Goal: Task Accomplishment & Management: Manage account settings

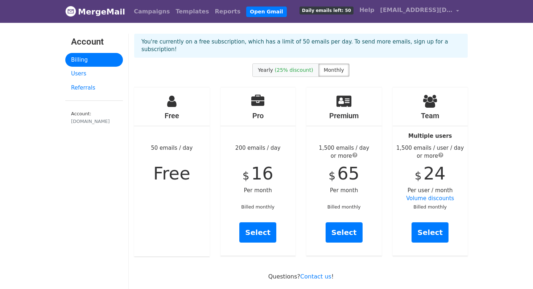
click at [296, 67] on label "Yearly (25% discount)" at bounding box center [285, 69] width 66 height 13
click at [329, 67] on span "Monthly" at bounding box center [334, 70] width 20 height 6
click at [436, 227] on link "Select" at bounding box center [430, 232] width 37 height 20
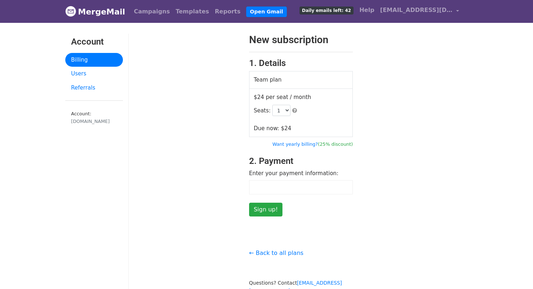
click at [320, 132] on td "$24 per seat / month Seats: 1 2 3 4 5 6 7 8 9 10 11 12 13 14 15 16 17 18 19 20 …" at bounding box center [301, 113] width 104 height 49
click at [386, 171] on div "New subscription 1. Details Team plan $24 per seat / month Seats: 1 2 3 4 5 6 7…" at bounding box center [301, 125] width 345 height 183
click at [286, 115] on select "1 2 3 4 5 6 7 8 9 10 11 12 13 14 15 16 17 18 19 20 21 22 23 24 25 26 27 28 29 3…" at bounding box center [281, 110] width 18 height 11
click at [272, 105] on select "1 2 3 4 5 6 7 8 9 10 11 12 13 14 15 16 17 18 19 20 21 22 23 24 25 26 27 28 29 3…" at bounding box center [281, 110] width 18 height 11
click at [286, 111] on select "1 2 3 4 5 6 7 8 9 10 11 12 13 14 15 16 17 18 19 20 21 22 23 24 25 26 27 28 29 3…" at bounding box center [281, 110] width 18 height 11
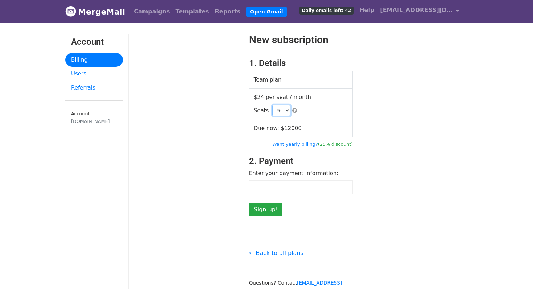
select select "1"
click at [272, 105] on select "1 2 3 4 5 6 7 8 9 10 11 12 13 14 15 16 17 18 19 20 21 22 23 24 25 26 27 28 29 3…" at bounding box center [281, 110] width 18 height 11
click at [83, 91] on link "Referrals" at bounding box center [94, 88] width 58 height 14
click at [274, 194] on form "New subscription 1. Details Team plan $24 per seat / month Seats: 1 2 3 4 5 6 7…" at bounding box center [301, 125] width 104 height 183
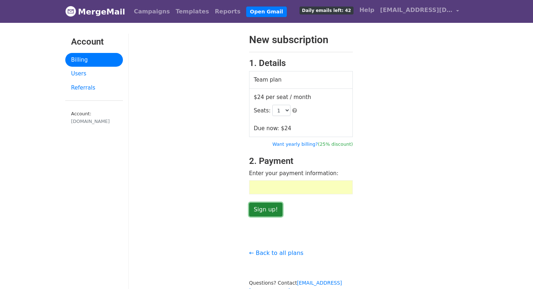
click at [264, 208] on input "Sign up!" at bounding box center [266, 210] width 34 height 14
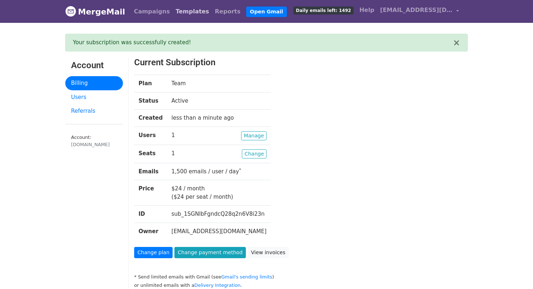
click at [173, 13] on link "Templates" at bounding box center [192, 11] width 39 height 15
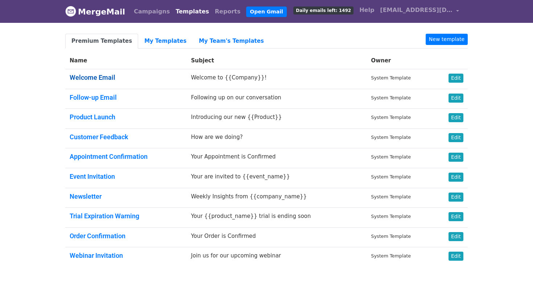
click at [101, 77] on link "Welcome Email" at bounding box center [93, 78] width 46 height 8
click at [163, 41] on link "My Templates" at bounding box center [165, 41] width 54 height 15
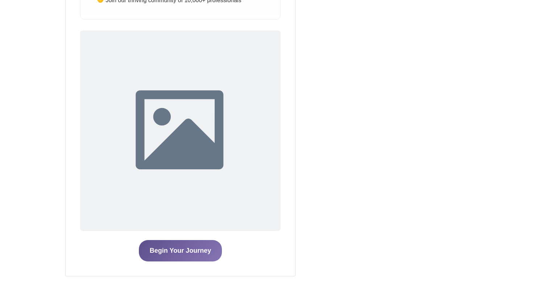
scroll to position [349, 0]
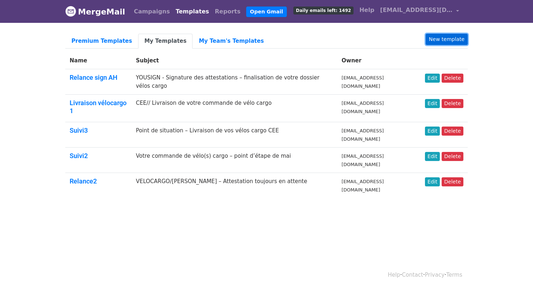
click at [436, 36] on link "New template" at bounding box center [447, 39] width 42 height 11
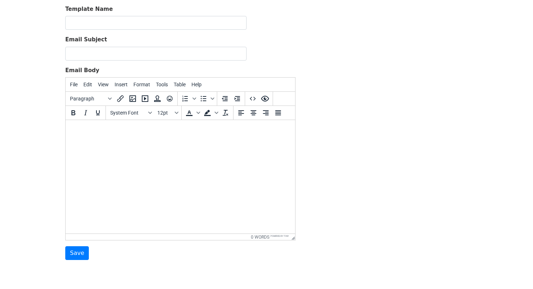
scroll to position [47, 0]
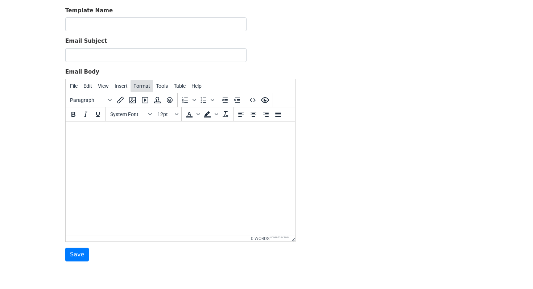
click at [148, 88] on span "Format" at bounding box center [142, 86] width 17 height 6
click at [164, 84] on span "Tools" at bounding box center [162, 86] width 12 height 6
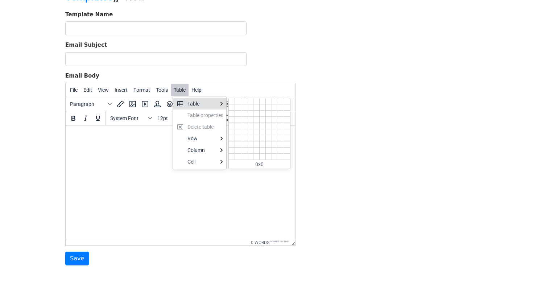
scroll to position [41, 0]
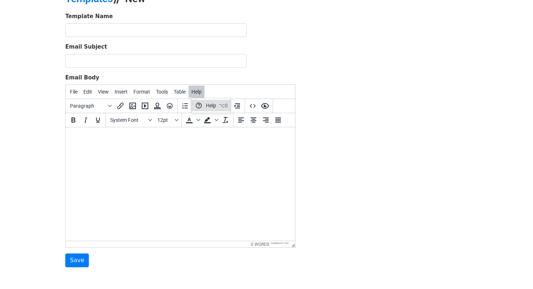
click at [127, 147] on html at bounding box center [181, 137] width 230 height 20
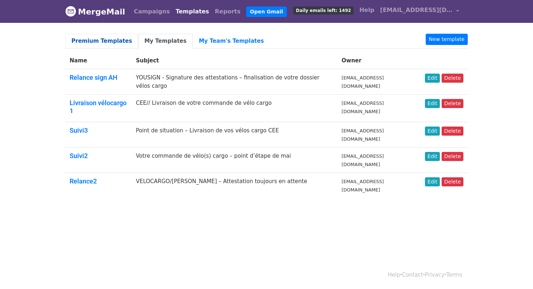
click at [102, 44] on link "Premium Templates" at bounding box center [101, 41] width 73 height 15
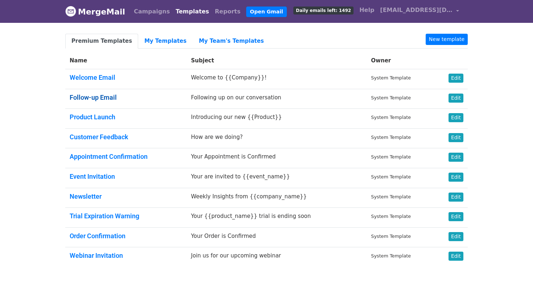
click at [101, 95] on link "Follow-up Email" at bounding box center [93, 98] width 47 height 8
click at [136, 113] on h5 "Product Launch" at bounding box center [126, 117] width 113 height 8
click at [104, 118] on link "Product Launch" at bounding box center [93, 117] width 46 height 8
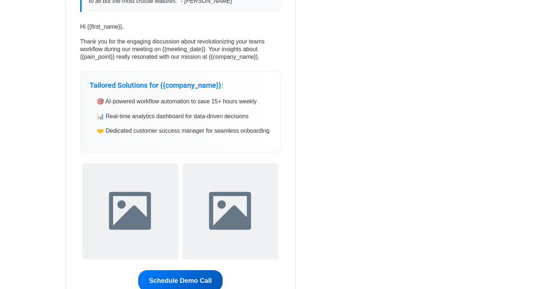
scroll to position [215, 0]
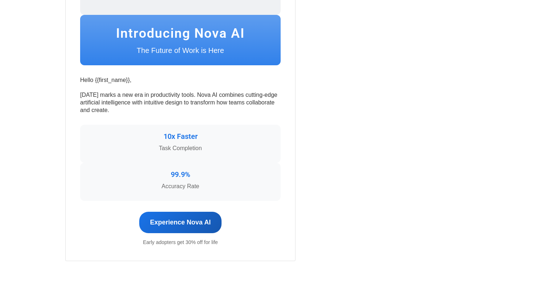
scroll to position [338, 0]
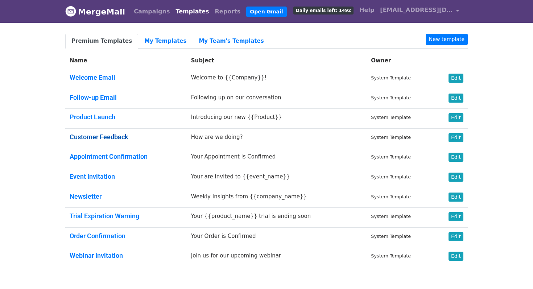
click at [114, 134] on link "Customer Feedback" at bounding box center [99, 137] width 59 height 8
click at [93, 97] on link "Follow-up Email" at bounding box center [93, 98] width 47 height 8
click at [93, 95] on link "Follow-up Email" at bounding box center [93, 98] width 47 height 8
click at [95, 125] on td "Product Launch" at bounding box center [126, 119] width 122 height 20
click at [97, 160] on link "Appointment Confirmation" at bounding box center [109, 157] width 78 height 8
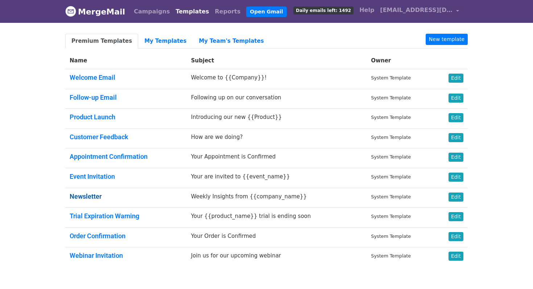
click at [95, 197] on link "Newsletter" at bounding box center [86, 197] width 32 height 8
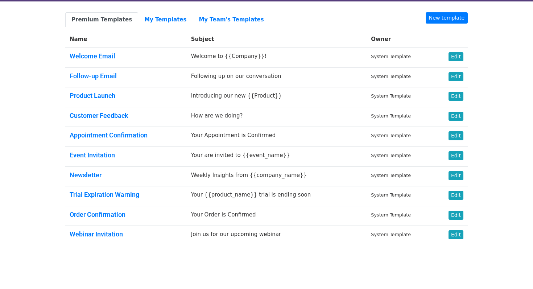
scroll to position [22, 0]
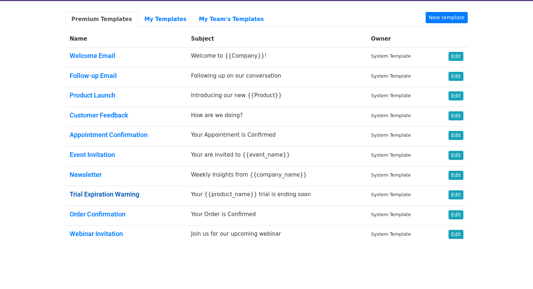
click at [111, 192] on link "Trial Expiration Warning" at bounding box center [105, 194] width 70 height 8
click at [95, 213] on link "Order Confirmation" at bounding box center [98, 214] width 56 height 8
click at [88, 211] on link "Order Confirmation" at bounding box center [98, 214] width 56 height 8
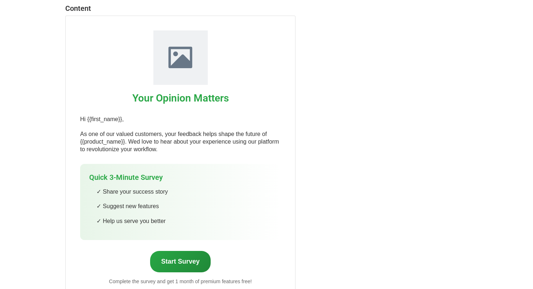
scroll to position [93, 0]
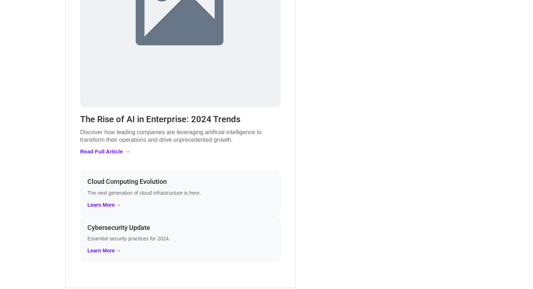
scroll to position [283, 0]
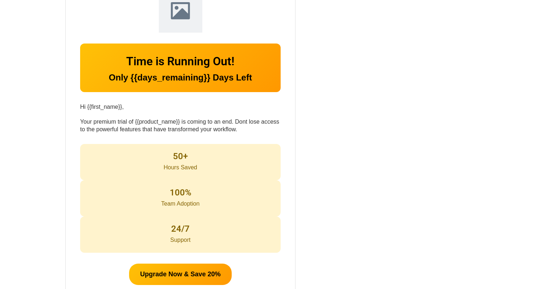
scroll to position [135, 0]
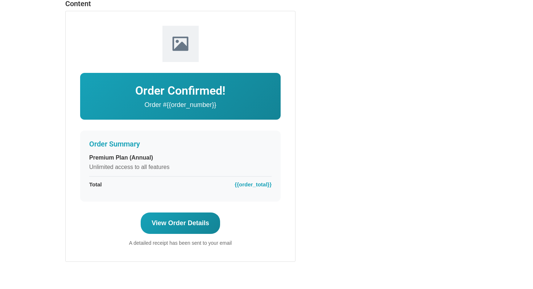
scroll to position [97, 0]
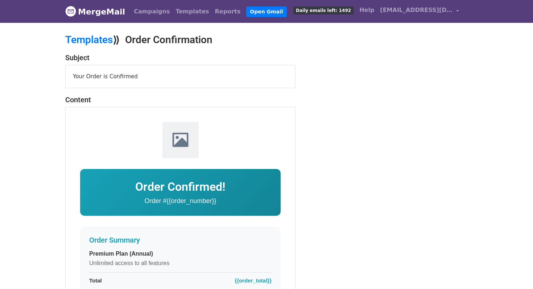
click at [94, 74] on div "Your Order is Confirmed" at bounding box center [181, 76] width 230 height 23
click at [108, 137] on div at bounding box center [180, 140] width 201 height 36
click at [181, 134] on img at bounding box center [181, 140] width 36 height 36
click at [172, 201] on p "Order #{{order_number}}" at bounding box center [180, 201] width 179 height 8
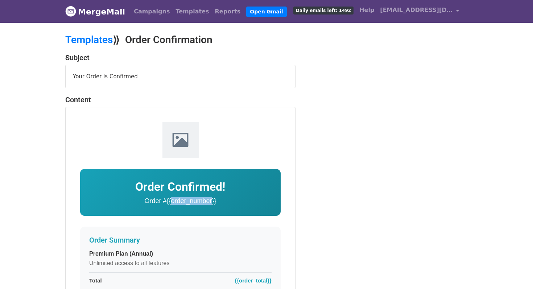
click at [193, 139] on img at bounding box center [181, 140] width 36 height 36
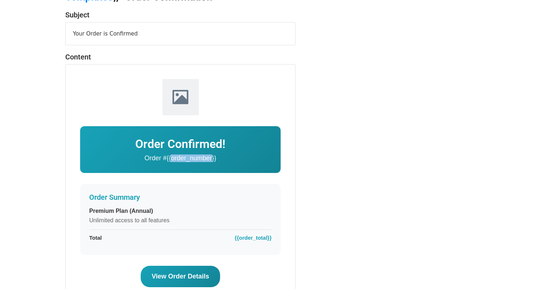
scroll to position [106, 0]
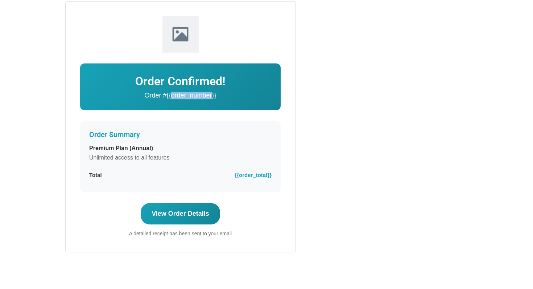
click at [190, 217] on link "View Order Details" at bounding box center [180, 213] width 79 height 21
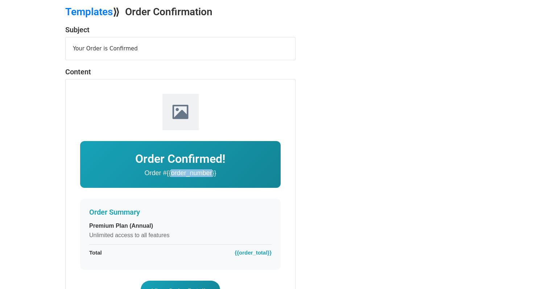
scroll to position [0, 0]
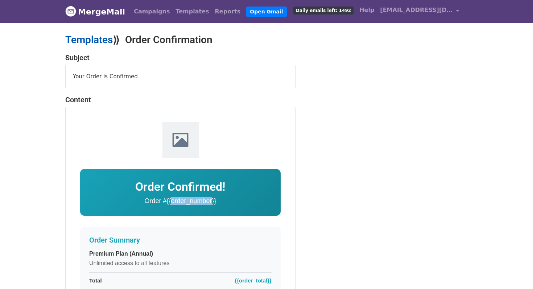
click at [106, 40] on link "Templates" at bounding box center [89, 40] width 48 height 12
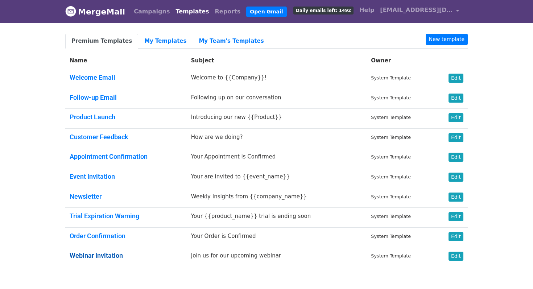
click at [97, 252] on link "Webinar Invitation" at bounding box center [96, 256] width 53 height 8
click at [452, 233] on link "Edit" at bounding box center [456, 236] width 15 height 9
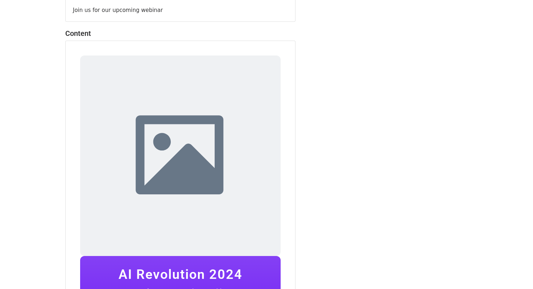
scroll to position [128, 0]
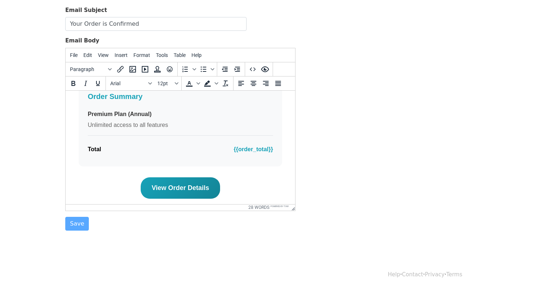
scroll to position [145, 0]
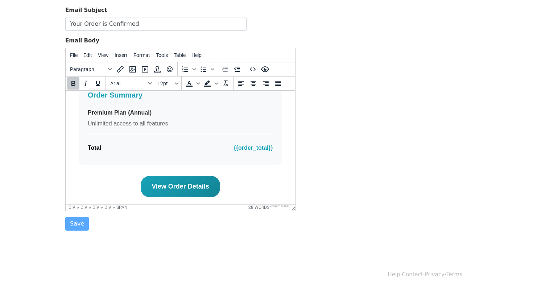
click at [250, 148] on span "{{order_total}}" at bounding box center [253, 147] width 39 height 9
click at [270, 150] on span "{{order_total}}" at bounding box center [253, 147] width 39 height 9
drag, startPoint x: 272, startPoint y: 145, endPoint x: 263, endPoint y: 145, distance: 9.1
click at [263, 145] on span "{{order_total}}" at bounding box center [253, 147] width 39 height 9
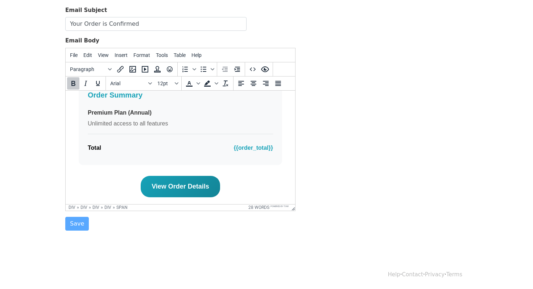
click at [252, 147] on span "{{order_total}}" at bounding box center [253, 147] width 39 height 9
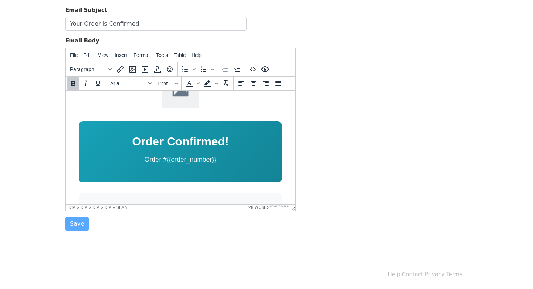
scroll to position [0, 0]
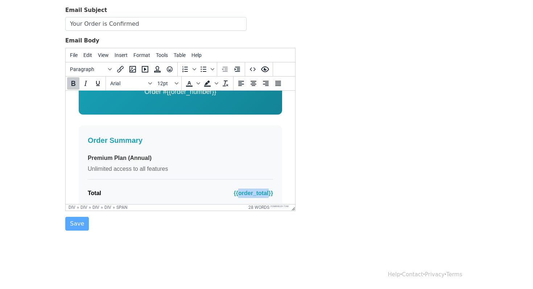
click at [202, 117] on div "Order Confirmed! Order #{{order_number}} Order Summary Premium Plan (Annual) Un…" at bounding box center [180, 132] width 218 height 272
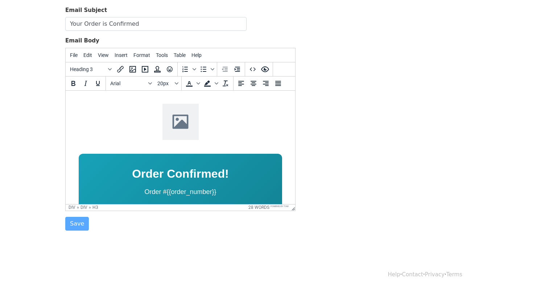
click at [183, 118] on img at bounding box center [181, 121] width 36 height 36
click at [157, 126] on div at bounding box center [181, 122] width 204 height 39
click at [131, 71] on icon "Insert/edit image" at bounding box center [133, 69] width 7 height 7
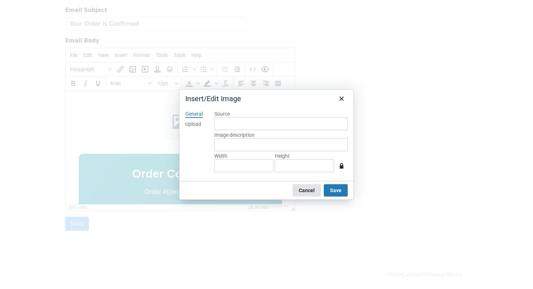
click at [303, 190] on button "Cancel" at bounding box center [307, 190] width 28 height 12
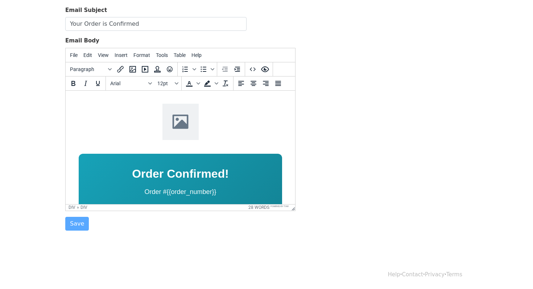
click at [185, 134] on img at bounding box center [181, 121] width 36 height 36
click at [133, 70] on icon "Insert/edit image" at bounding box center [133, 69] width 7 height 7
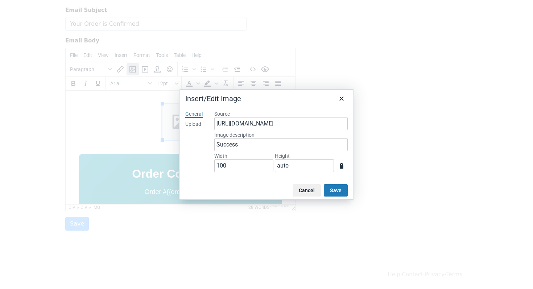
click at [193, 119] on div "General Upload" at bounding box center [194, 143] width 29 height 77
click at [193, 123] on div "Upload" at bounding box center [193, 124] width 16 height 7
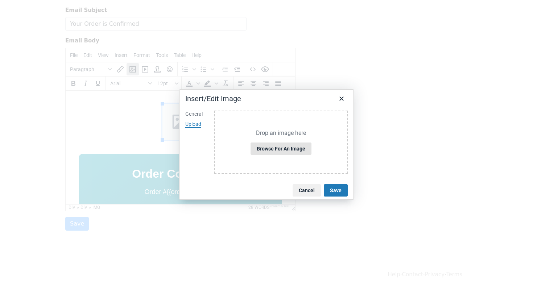
click at [284, 151] on button "Browse for an image" at bounding box center [281, 149] width 61 height 12
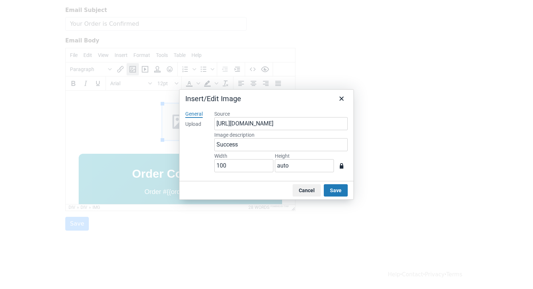
type input "1470"
type input "1103"
click at [338, 190] on button "Save" at bounding box center [336, 190] width 24 height 12
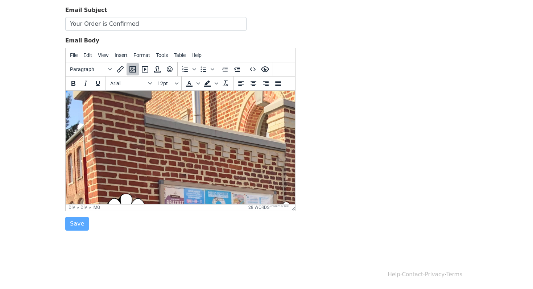
click at [241, 161] on img at bounding box center [332, 290] width 533 height 400
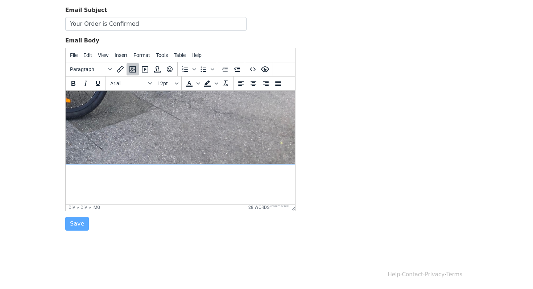
scroll to position [340, 319]
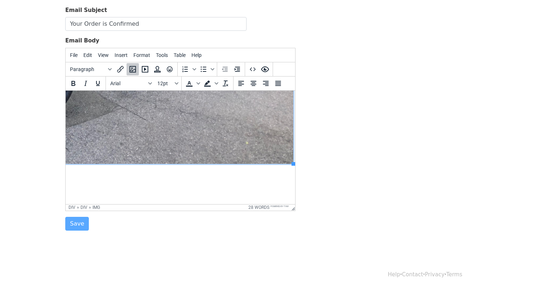
drag, startPoint x: 293, startPoint y: 163, endPoint x: 164, endPoint y: 85, distance: 151.4
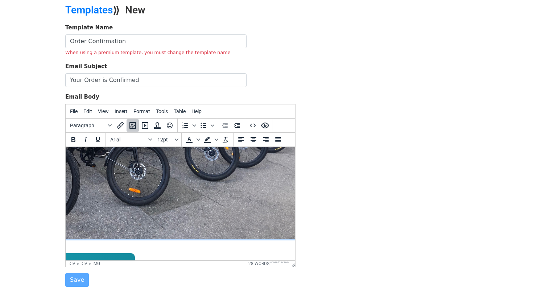
scroll to position [223, 189]
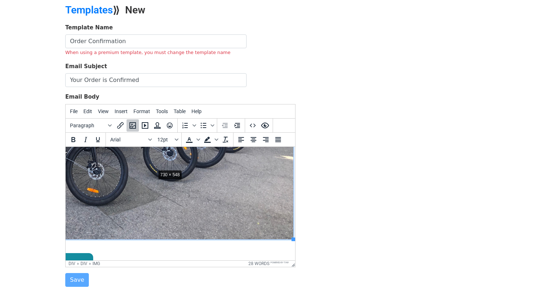
drag, startPoint x: 293, startPoint y: 237, endPoint x: 154, endPoint y: 167, distance: 155.4
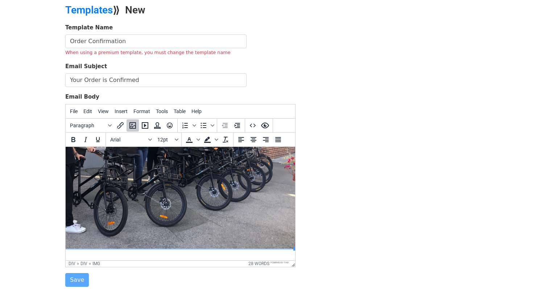
scroll to position [110, 50]
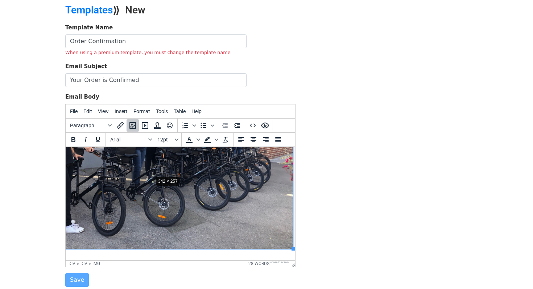
drag, startPoint x: 293, startPoint y: 249, endPoint x: 152, endPoint y: 175, distance: 159.0
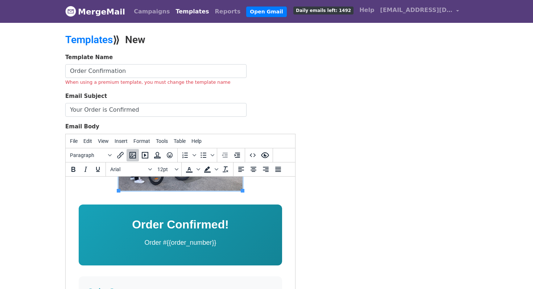
scroll to position [93, 0]
click at [180, 225] on h1 "Order Confirmed!" at bounding box center [181, 224] width 182 height 19
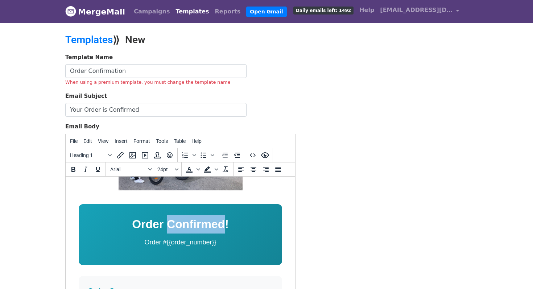
click at [180, 225] on h1 "Order Confirmed!" at bounding box center [181, 224] width 182 height 19
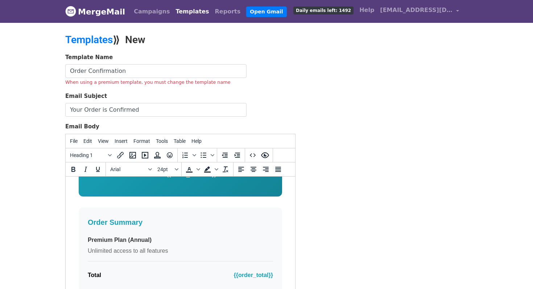
scroll to position [227, 0]
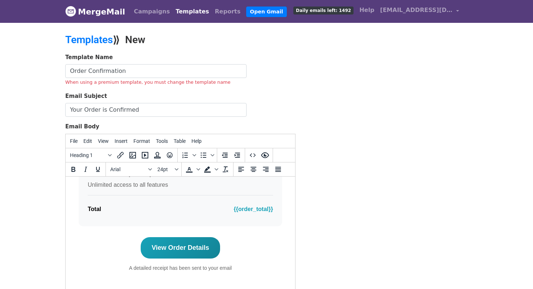
click at [251, 209] on span "{{order_total}}" at bounding box center [253, 208] width 39 height 9
click at [165, 144] on button "Tools" at bounding box center [162, 141] width 18 height 12
click at [251, 154] on icon "Source code" at bounding box center [253, 155] width 6 height 4
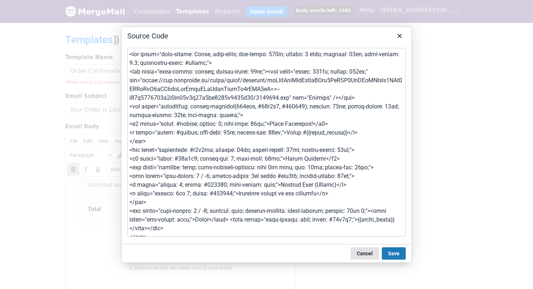
click at [361, 251] on button "Cancel" at bounding box center [365, 253] width 28 height 12
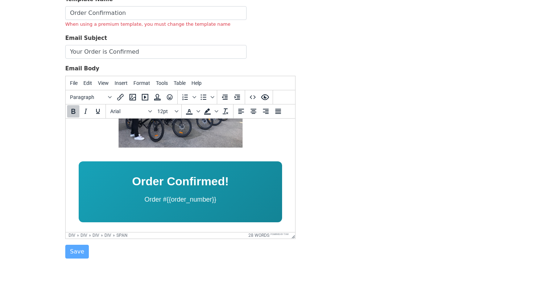
scroll to position [81, 0]
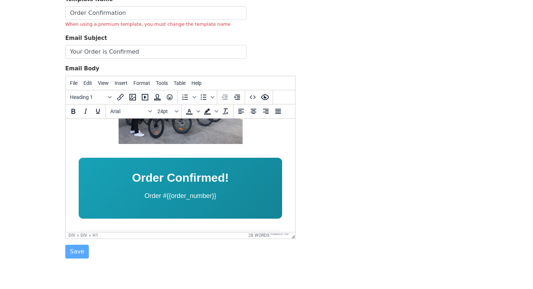
click at [202, 178] on h1 "Order Confirmed!" at bounding box center [181, 177] width 182 height 19
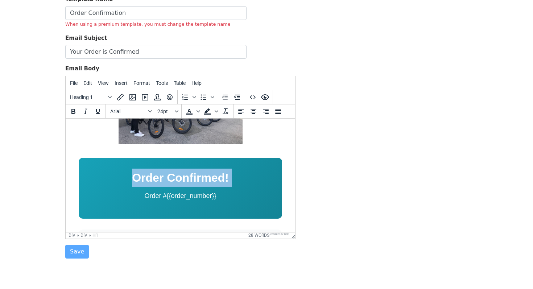
click at [202, 178] on h1 "Order Confirmed!" at bounding box center [181, 177] width 182 height 19
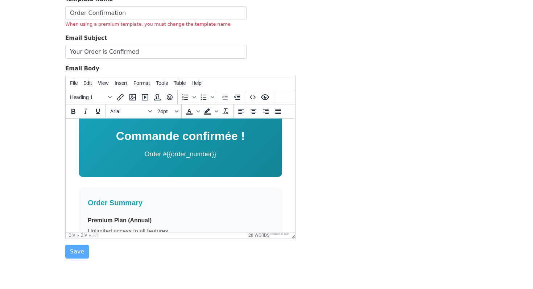
scroll to position [137, 0]
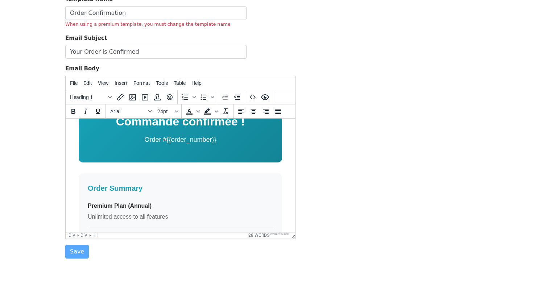
click at [136, 188] on h3 "Order Summary" at bounding box center [180, 188] width 185 height 12
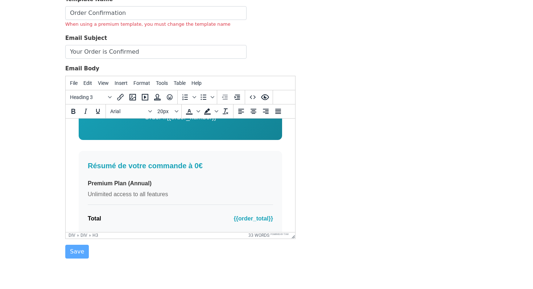
scroll to position [160, 0]
drag, startPoint x: 89, startPoint y: 182, endPoint x: 158, endPoint y: 180, distance: 69.7
click at [158, 180] on p "Premium Plan (Annual)" at bounding box center [180, 182] width 185 height 9
click at [143, 194] on p "Unlimited access to all features" at bounding box center [180, 193] width 185 height 9
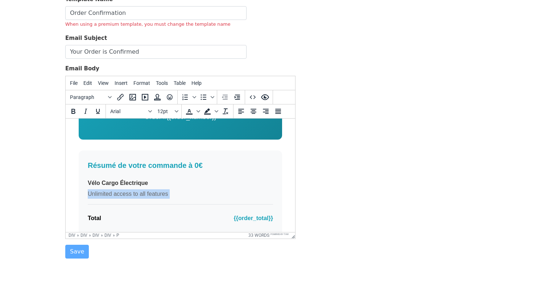
click at [143, 194] on p "Unlimited access to all features" at bounding box center [180, 193] width 185 height 9
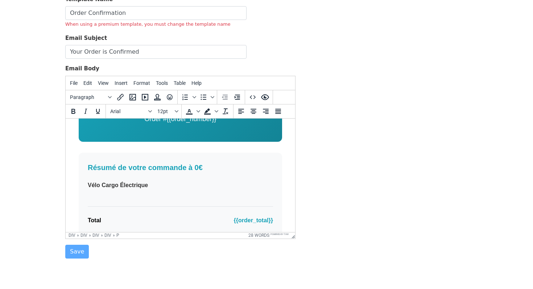
scroll to position [159, 0]
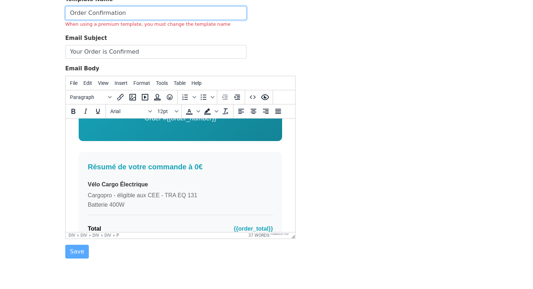
click at [141, 17] on input "Order Confirmation" at bounding box center [155, 13] width 181 height 14
paste input "Poids total autorisé en charge (PTAC) : ≥ 180 kg"
type input "Poids total autorisé en charge (PTAC) : ≥ 180 kg"
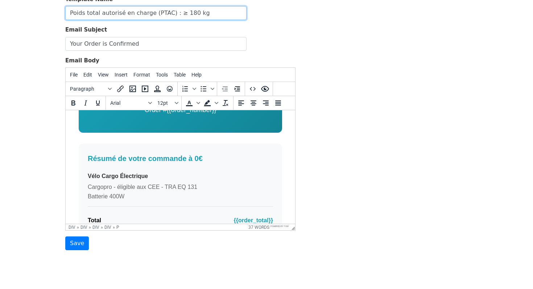
click at [141, 17] on input "Poids total autorisé en charge (PTAC) : ≥ 180 kg" at bounding box center [155, 13] width 181 height 14
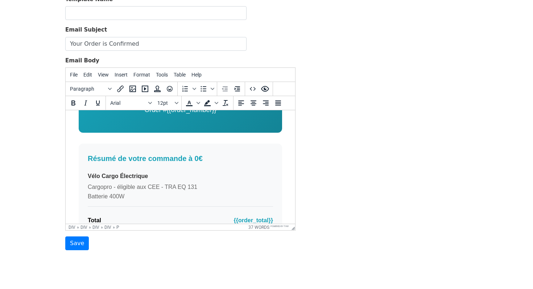
click at [126, 193] on p "Cargopro - éligible aux CEE - TRA EQ 131 Batterie 400W" at bounding box center [180, 191] width 185 height 19
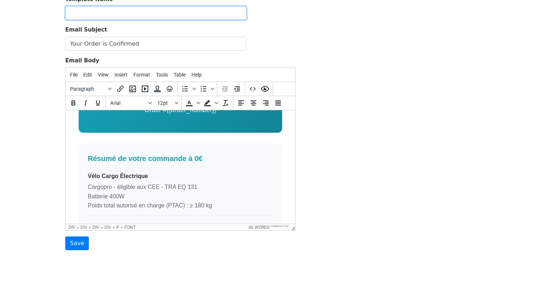
click at [114, 18] on input "text" at bounding box center [155, 13] width 181 height 14
paste input "Lithium-ion ≥ 400 Wh"
type input "Lithium-ion ≥ 400 Wh"
click at [114, 18] on input "Lithium-ion ≥ 400 Wh" at bounding box center [155, 13] width 181 height 14
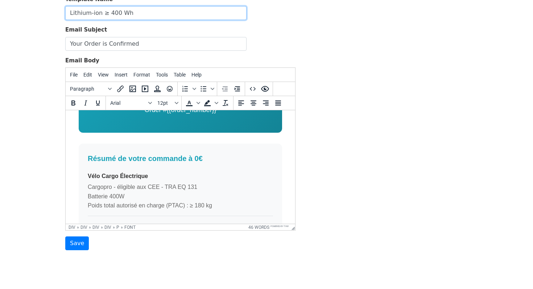
click at [114, 18] on input "Lithium-ion ≥ 400 Wh" at bounding box center [155, 13] width 181 height 14
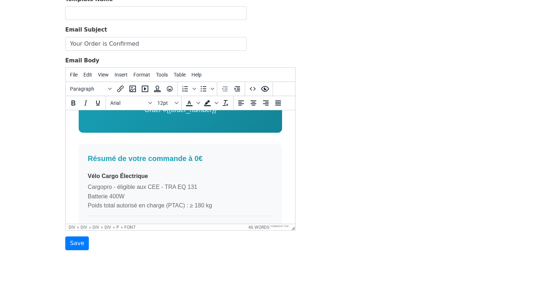
click at [115, 202] on p "Cargopro - éligible aux CEE - TRA EQ 131 Batterie 400W Poids total autorisé en …" at bounding box center [180, 196] width 185 height 28
drag, startPoint x: 109, startPoint y: 196, endPoint x: 125, endPoint y: 196, distance: 15.6
click at [124, 196] on font "Batterie 400W" at bounding box center [106, 196] width 37 height 6
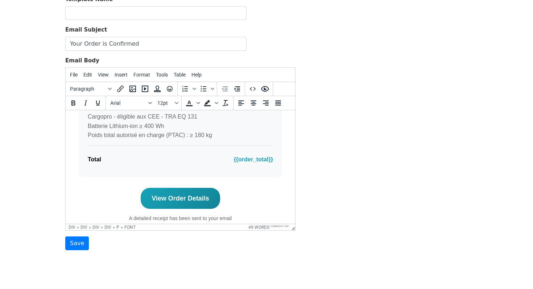
scroll to position [246, 0]
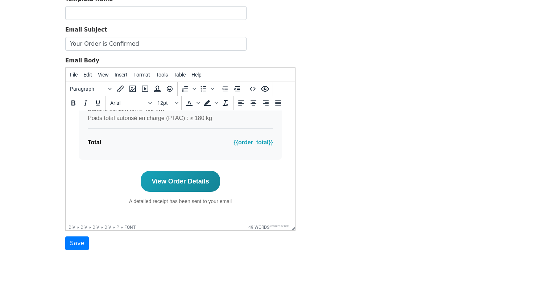
click at [196, 178] on link "View Order Details" at bounding box center [180, 181] width 79 height 21
click at [240, 178] on div "View Order Details A detailed receipt has been sent to your email" at bounding box center [181, 188] width 204 height 35
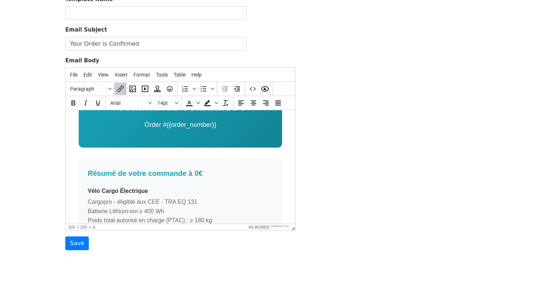
scroll to position [145, 0]
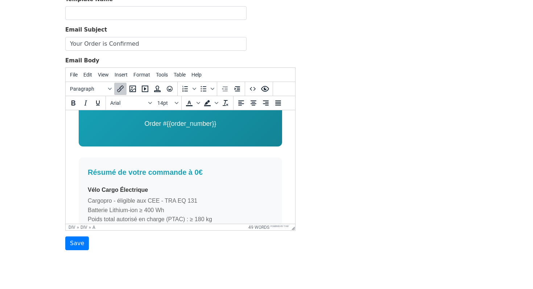
click at [206, 152] on div "Commande confirmée ! Order #{{order_number}} Résumé de votre commande à 0€ Vélo…" at bounding box center [180, 145] width 218 height 348
click at [285, 138] on div "Commande confirmée ! Order #{{order_number}} Résumé de votre commande à 0€ Vélo…" at bounding box center [180, 145] width 218 height 348
click at [122, 77] on span "Insert" at bounding box center [121, 75] width 13 height 6
click at [217, 177] on h3 "Résumé de votre commande à 0€" at bounding box center [180, 173] width 185 height 12
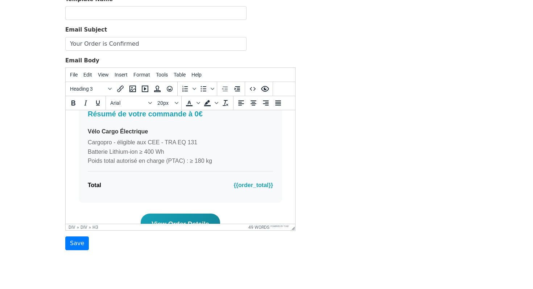
scroll to position [246, 0]
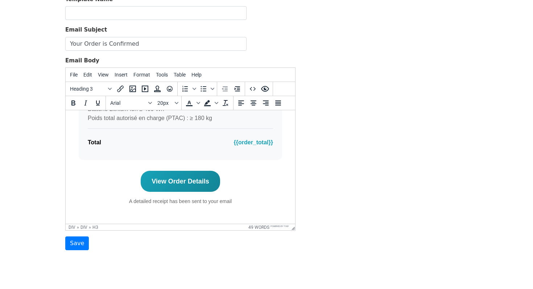
click at [201, 204] on p "A detailed receipt has been sent to your email" at bounding box center [181, 201] width 204 height 8
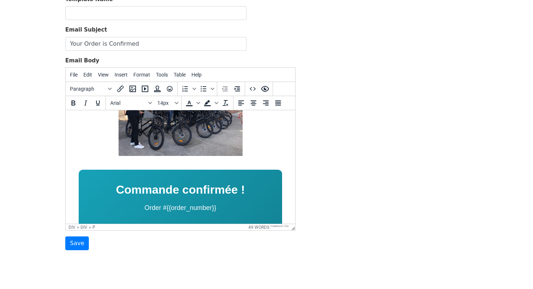
scroll to position [122, 0]
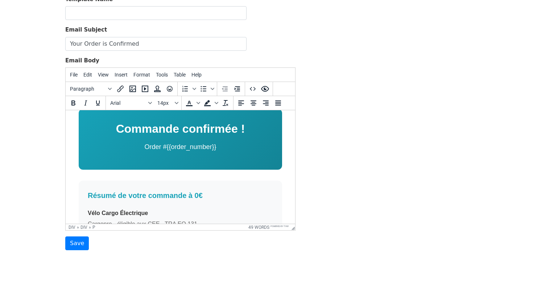
click at [196, 175] on div "Commande confirmée ! Order #{{order_number}} Résumé de votre commande à 0€ Vélo…" at bounding box center [180, 169] width 218 height 348
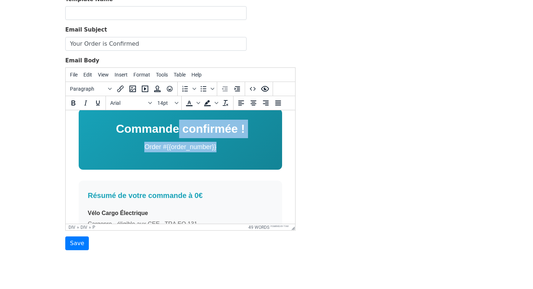
drag, startPoint x: 176, startPoint y: 156, endPoint x: 176, endPoint y: 134, distance: 21.8
click at [176, 134] on div "Commande confirmée ! Order #{{order_number}}" at bounding box center [181, 139] width 204 height 61
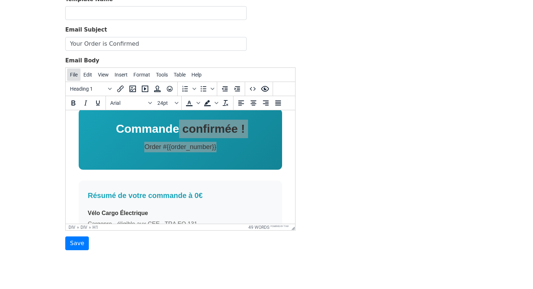
click at [78, 77] on span "File" at bounding box center [74, 75] width 8 height 6
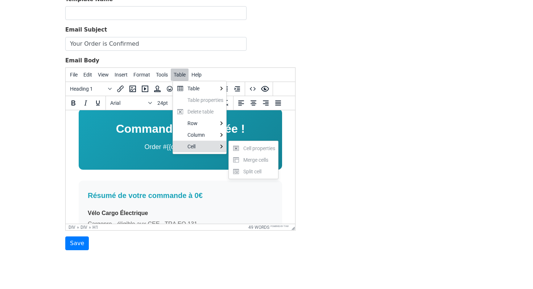
click at [181, 191] on h3 "Résumé de votre commande à 0€" at bounding box center [180, 196] width 185 height 12
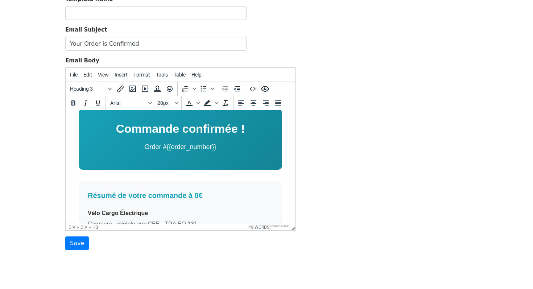
click at [171, 181] on div "Résumé de votre commande à 0€ Vélo Cargo Électrique Cargopro - éligible aux CEE…" at bounding box center [181, 233] width 204 height 104
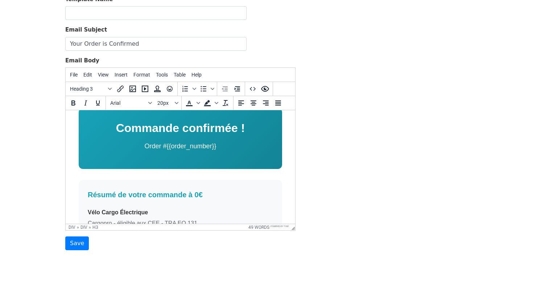
scroll to position [115, 0]
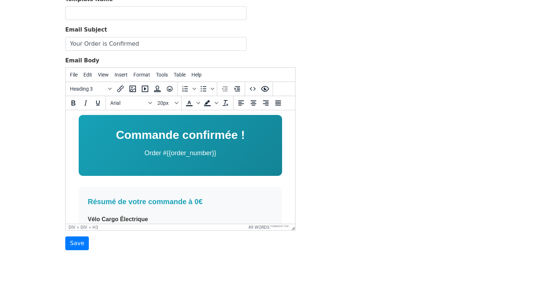
click at [158, 151] on p "Order #{{order_number}}" at bounding box center [181, 153] width 182 height 11
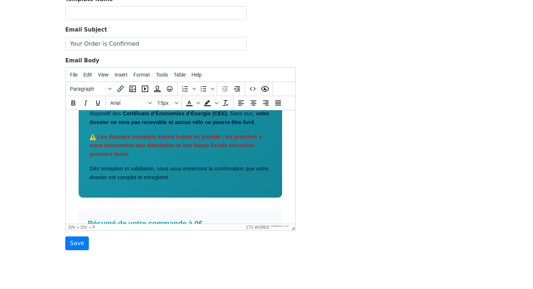
scroll to position [327, 0]
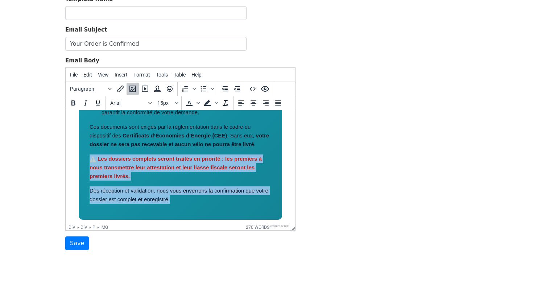
drag, startPoint x: 180, startPoint y: 196, endPoint x: 80, endPoint y: 163, distance: 105.1
click at [80, 163] on div "Commande confirmée ! Suite à la signature de votre devis à 0 € confirmant votre…" at bounding box center [181, 62] width 204 height 316
click at [123, 163] on p "Les dossiers complets seront traités en priorité : les premiers à nous transmet…" at bounding box center [181, 168] width 182 height 26
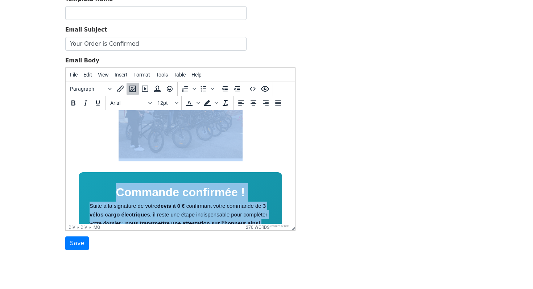
scroll to position [58, 0]
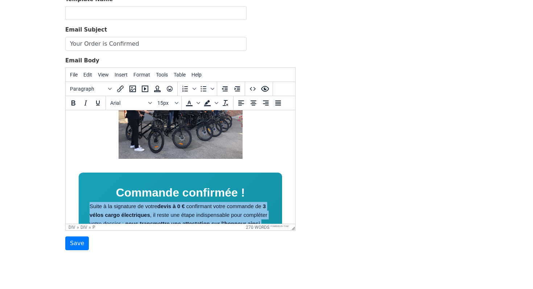
drag, startPoint x: 259, startPoint y: 165, endPoint x: 89, endPoint y: 206, distance: 175.0
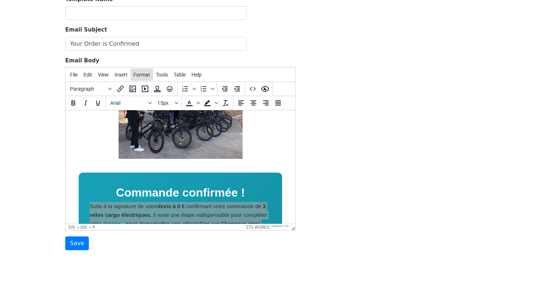
click at [149, 72] on span "Format" at bounding box center [142, 75] width 17 height 6
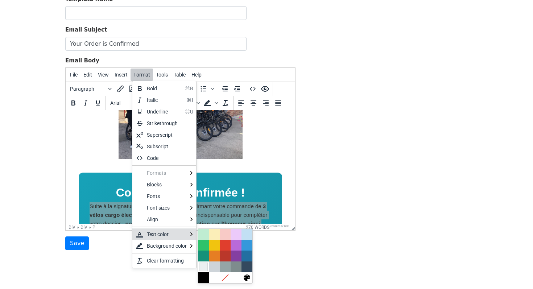
click at [205, 269] on div at bounding box center [203, 267] width 9 height 9
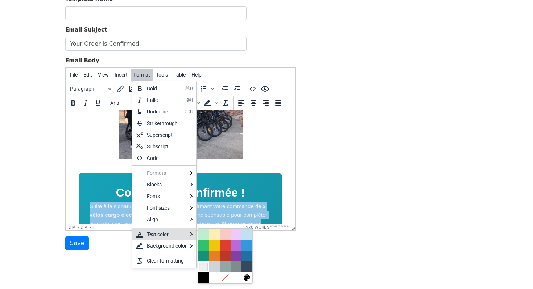
scroll to position [149, 0]
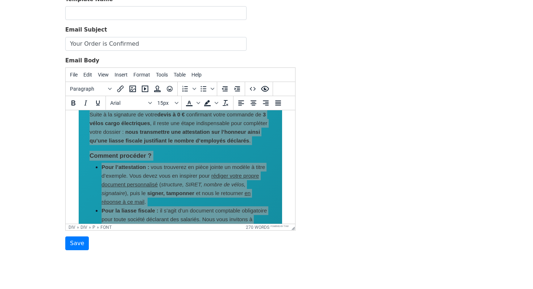
click at [324, 172] on div "Template Name When using a premium template, you must change the template name …" at bounding box center [267, 122] width 414 height 255
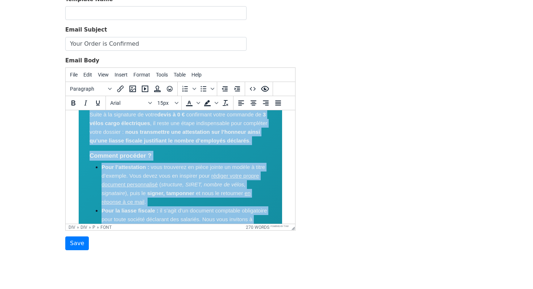
click at [262, 173] on li "Pour l’attestation : vous trouverez en pièce jointe un modèle à titre d’exemple…" at bounding box center [187, 185] width 170 height 44
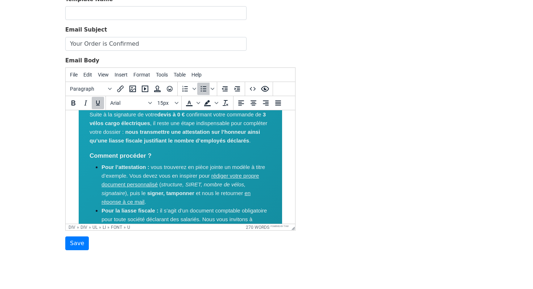
click at [321, 164] on div "Template Name When using a premium template, you must change the template name …" at bounding box center [267, 122] width 414 height 255
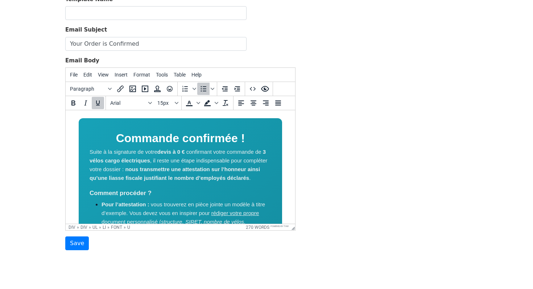
scroll to position [112, 0]
click at [264, 152] on strong "3 vélos cargo électriques" at bounding box center [178, 155] width 176 height 15
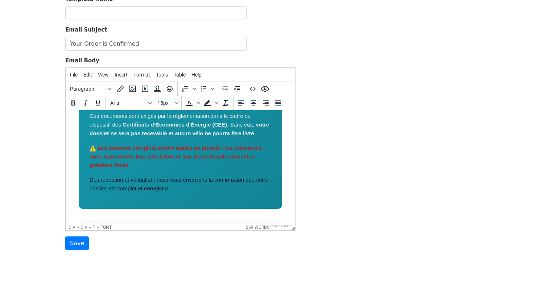
scroll to position [348, 0]
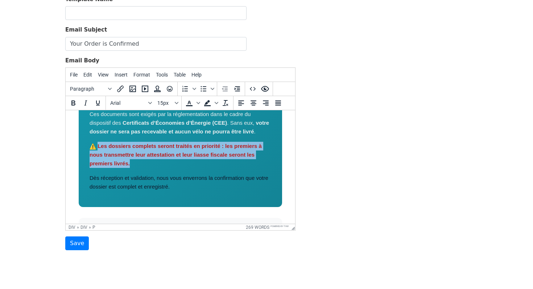
drag, startPoint x: 135, startPoint y: 161, endPoint x: 97, endPoint y: 147, distance: 39.8
click at [97, 147] on p "Les dossiers complets seront traités en priorité : les premiers à nous transmet…" at bounding box center [181, 155] width 182 height 26
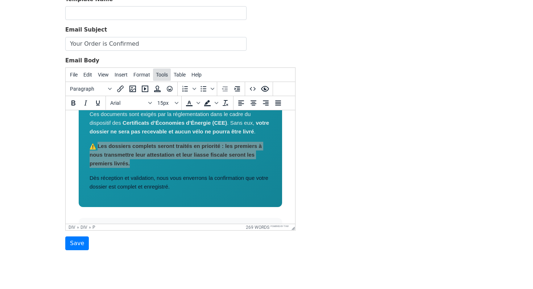
click at [163, 76] on span "Tools" at bounding box center [162, 75] width 12 height 6
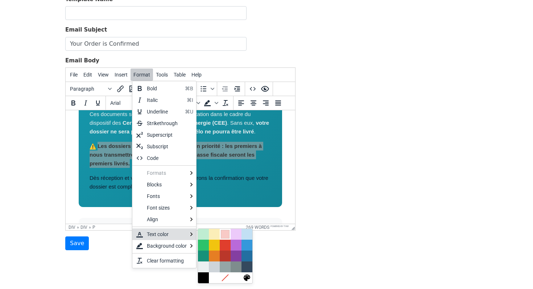
click at [224, 237] on div at bounding box center [225, 234] width 9 height 9
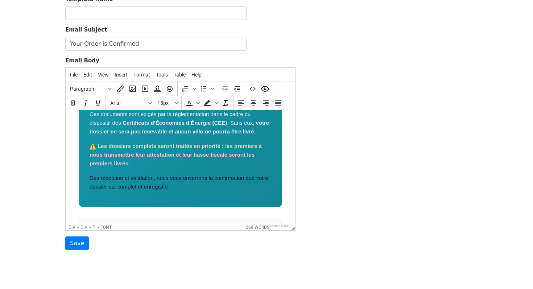
drag, startPoint x: 322, startPoint y: 198, endPoint x: 218, endPoint y: 101, distance: 141.7
click at [322, 198] on div "Template Name When using a premium template, you must change the template name …" at bounding box center [267, 122] width 414 height 255
click at [218, 172] on div "Commande confirmée ! Suite à la signature de votre devis à 0 € confirmant votre…" at bounding box center [181, 44] width 204 height 325
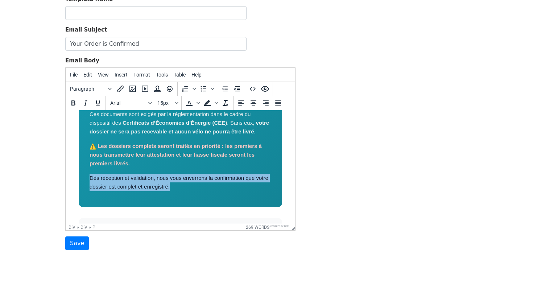
drag, startPoint x: 182, startPoint y: 188, endPoint x: 85, endPoint y: 180, distance: 96.8
click at [85, 180] on div "Commande confirmée ! Suite à la signature de votre devis à 0 € confirmant votre…" at bounding box center [181, 44] width 204 height 325
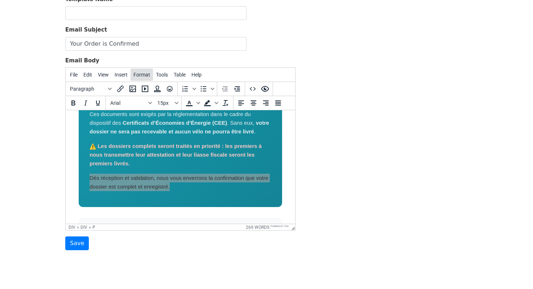
click at [147, 75] on span "Format" at bounding box center [142, 75] width 17 height 6
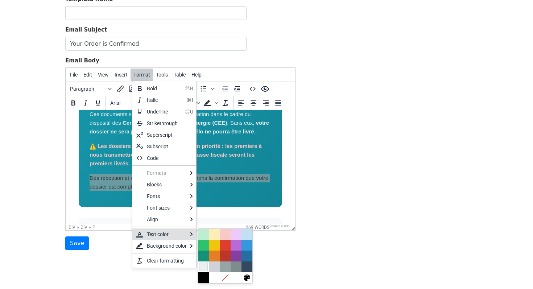
click at [205, 263] on div at bounding box center [203, 267] width 9 height 9
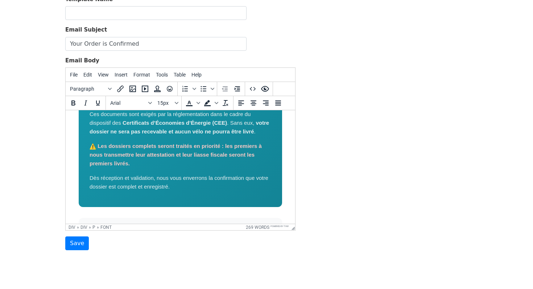
click at [292, 248] on form "Template Name When using a premium template, you must change the template name …" at bounding box center [180, 122] width 230 height 255
click at [234, 186] on p "Dès réception et validation, nous vous enverrons la confirmation que votre doss…" at bounding box center [181, 182] width 182 height 17
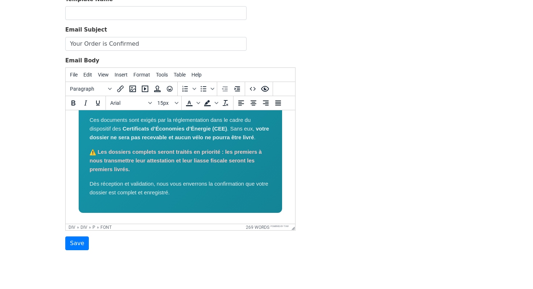
scroll to position [341, 0]
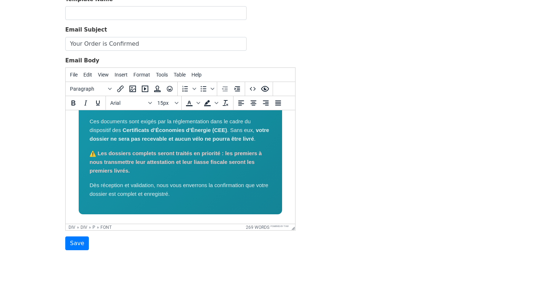
click at [131, 165] on font "Les dossiers complets seront traités en priorité : les premiers à nous transmet…" at bounding box center [176, 162] width 172 height 24
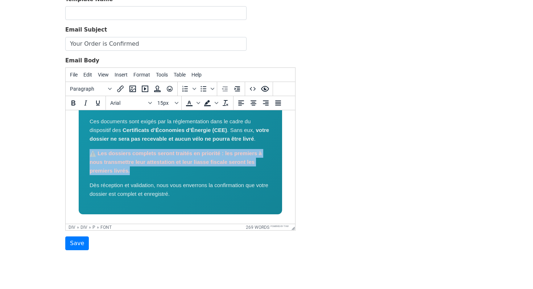
click at [131, 165] on font "Les dossiers complets seront traités en priorité : les premiers à nous transmet…" at bounding box center [176, 162] width 172 height 24
click at [90, 156] on img "⚠️" at bounding box center [93, 154] width 7 height 7
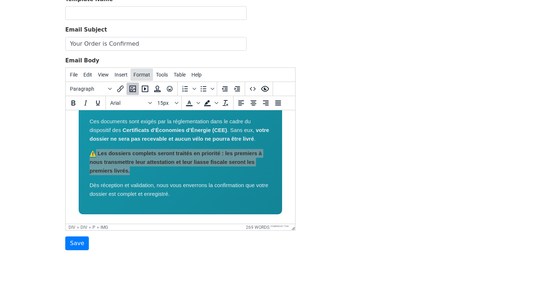
click at [148, 78] on button "Format" at bounding box center [142, 75] width 22 height 12
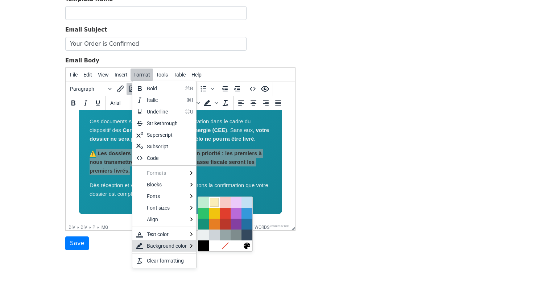
click at [212, 205] on div at bounding box center [214, 202] width 9 height 9
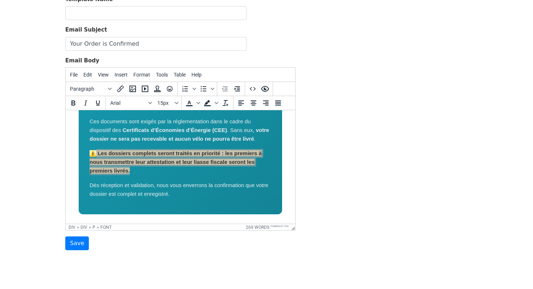
click at [325, 185] on div "Template Name When using a premium template, you must change the template name …" at bounding box center [267, 122] width 414 height 255
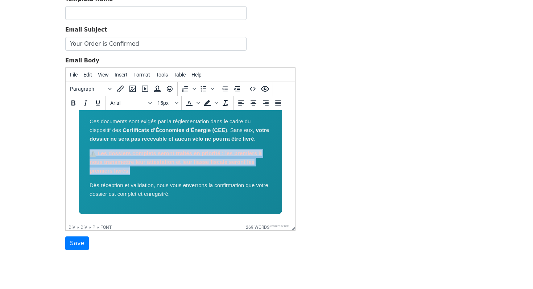
click at [242, 172] on p "Les dossiers complets seront traités en priorité : les premiers à nous transmet…" at bounding box center [181, 162] width 182 height 26
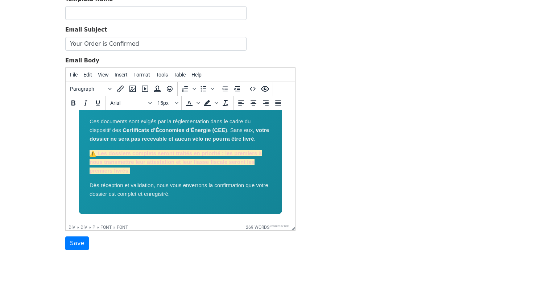
click at [242, 172] on p "Les dossiers complets seront traités en priorité : les premiers à nous transmet…" at bounding box center [181, 162] width 182 height 26
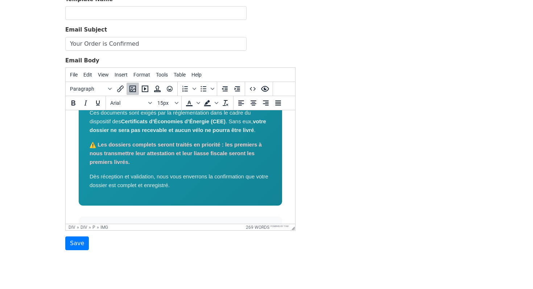
click at [242, 167] on p "Les dossiers complets seront traités en priorité : les premiers à nous transmet…" at bounding box center [181, 153] width 182 height 26
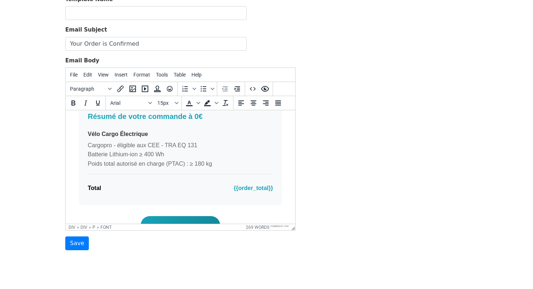
scroll to position [458, 0]
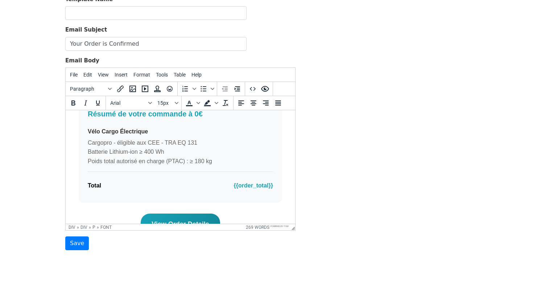
click at [177, 136] on p "Vélo Cargo Électrique" at bounding box center [180, 131] width 185 height 9
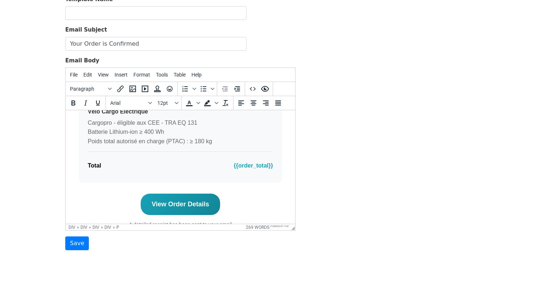
scroll to position [510, 0]
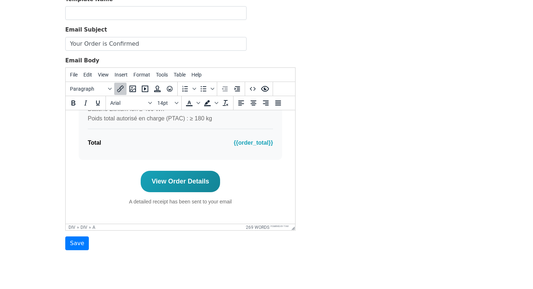
click at [210, 174] on link "View Order Details" at bounding box center [180, 181] width 79 height 21
click at [234, 202] on p "A detailed receipt has been sent to your email" at bounding box center [181, 202] width 204 height 8
click at [232, 186] on div "View Order Details A detailed receipt has been sent to your email" at bounding box center [181, 188] width 204 height 35
click at [244, 199] on p "A detailed receipt has been sent to your email" at bounding box center [181, 202] width 204 height 8
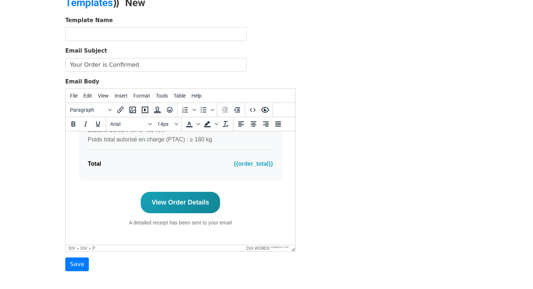
scroll to position [36, 0]
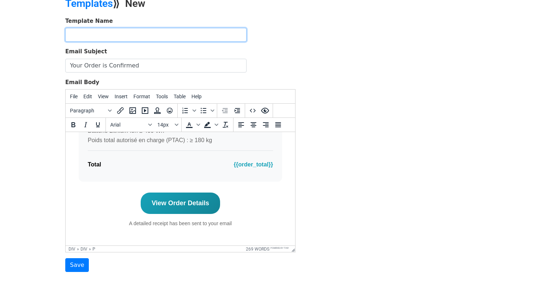
click at [122, 38] on input "text" at bounding box center [155, 35] width 181 height 14
click at [95, 36] on input "Dossiers >1 vélo" at bounding box center [155, 35] width 181 height 14
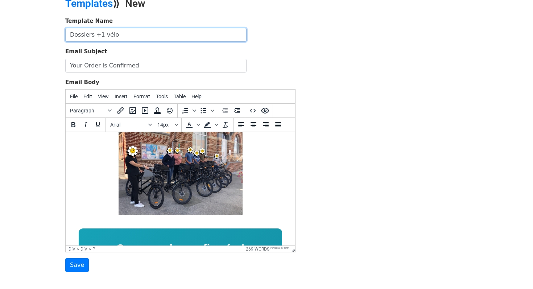
scroll to position [0, 0]
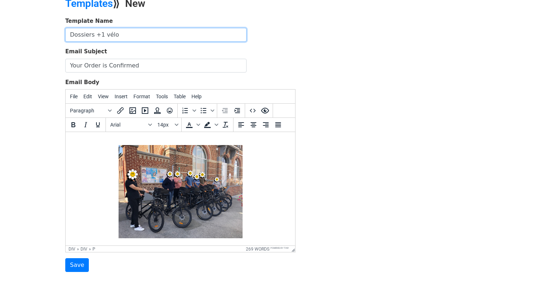
type input "Dossiers +1 vélo"
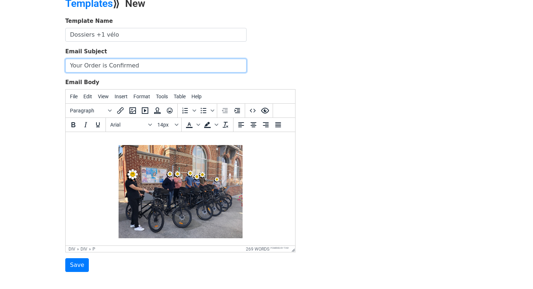
click at [105, 66] on input "Your Order is Confirmed" at bounding box center [155, 66] width 181 height 14
paste input "[IMPORTANT-LISEZ-MOI] Étape finale – Attestation à transmettre pour valider vot…"
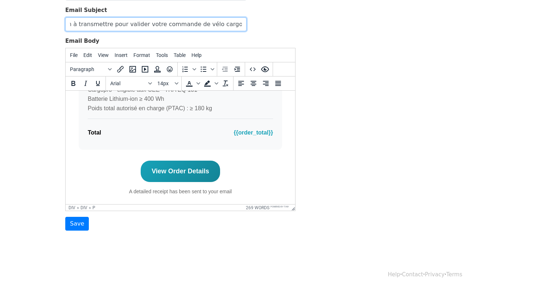
scroll to position [510, 0]
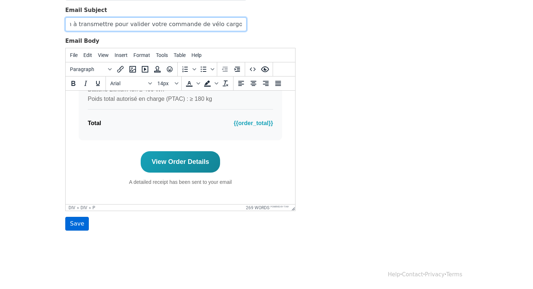
type input "[IMPORTANT-LISEZ-MOI] Étape finale – Attestation à transmettre pour valider vot…"
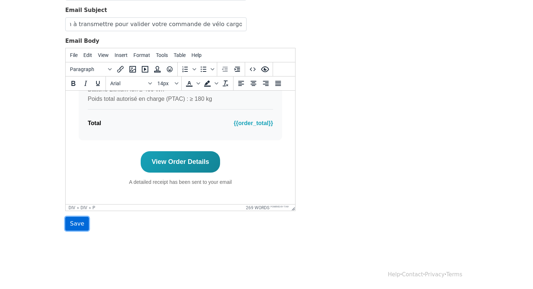
click at [78, 226] on input "Save" at bounding box center [77, 224] width 24 height 14
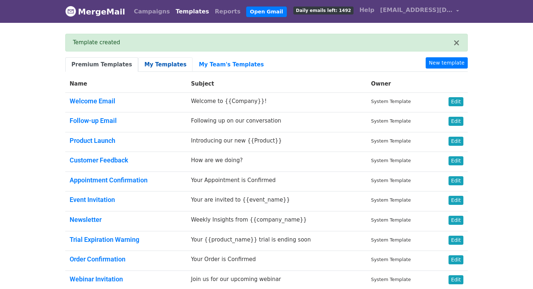
click at [148, 71] on link "My Templates" at bounding box center [165, 64] width 54 height 15
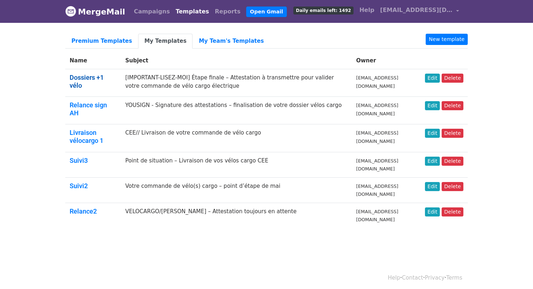
click at [83, 77] on link "Dossiers +1 vélo" at bounding box center [87, 82] width 34 height 16
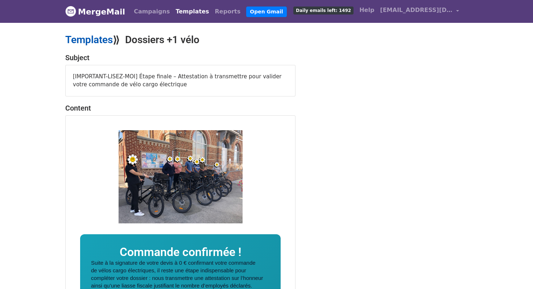
click at [98, 37] on link "Templates" at bounding box center [89, 40] width 48 height 12
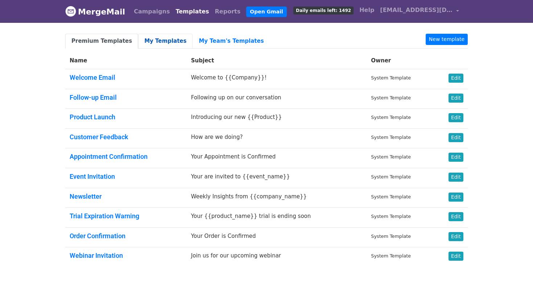
click at [169, 40] on link "My Templates" at bounding box center [165, 41] width 54 height 15
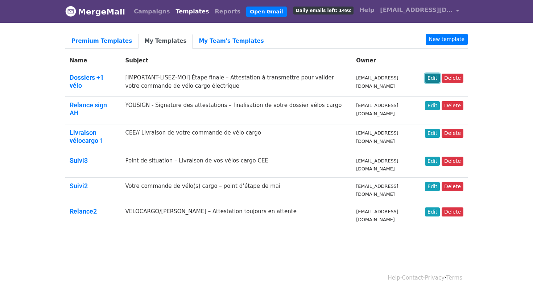
click at [429, 75] on link "Edit" at bounding box center [432, 78] width 15 height 9
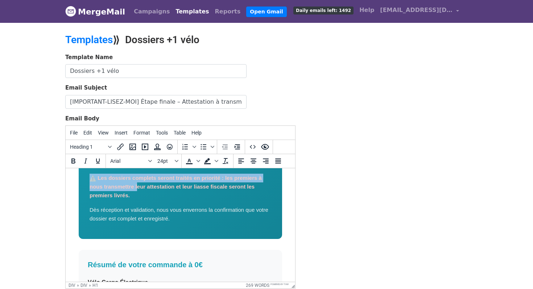
scroll to position [357, 0]
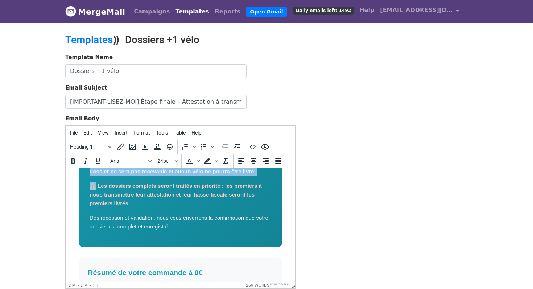
drag, startPoint x: 120, startPoint y: 176, endPoint x: 255, endPoint y: 188, distance: 135.8
click at [255, 188] on div "Commande confirmée ! Suite à la signature de votre devis à 0 € confirmant votre…" at bounding box center [181, 89] width 204 height 316
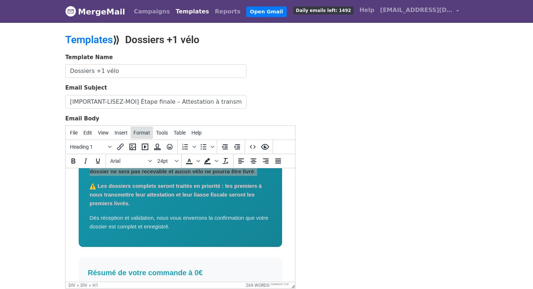
click at [142, 132] on span "Format" at bounding box center [142, 133] width 17 height 6
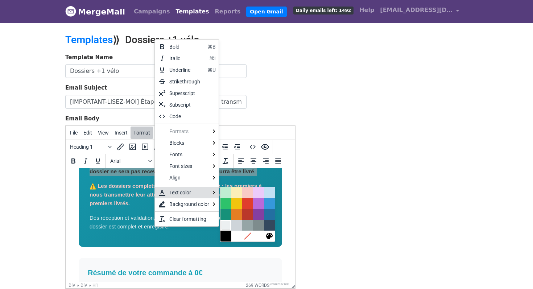
click at [228, 227] on div at bounding box center [226, 225] width 9 height 9
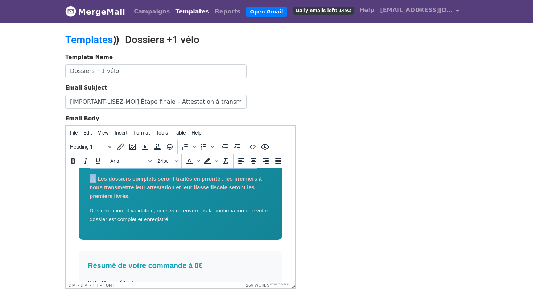
scroll to position [399, 0]
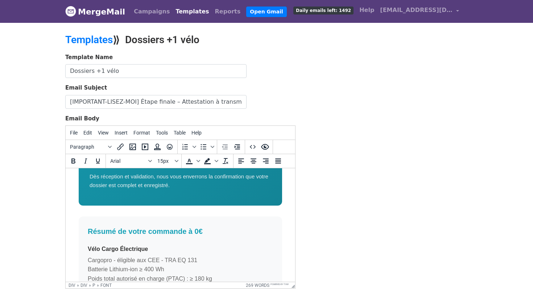
click at [124, 186] on font "Dès réception et validation, nous vous enverrons la confirmation que votre doss…" at bounding box center [179, 180] width 179 height 15
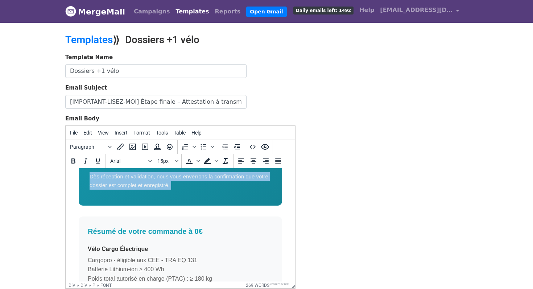
click at [124, 186] on font "Dès réception et validation, nous vous enverrons la confirmation que votre doss…" at bounding box center [179, 180] width 179 height 15
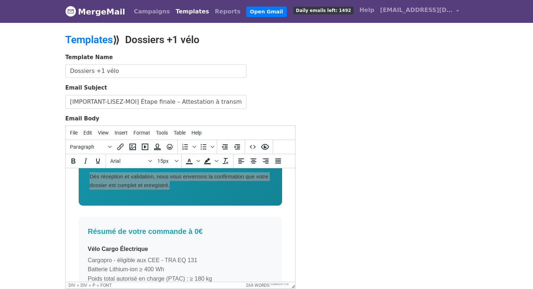
click at [150, 140] on div "Paragraph" at bounding box center [122, 147] width 112 height 14
click at [149, 135] on button "Format" at bounding box center [142, 133] width 22 height 12
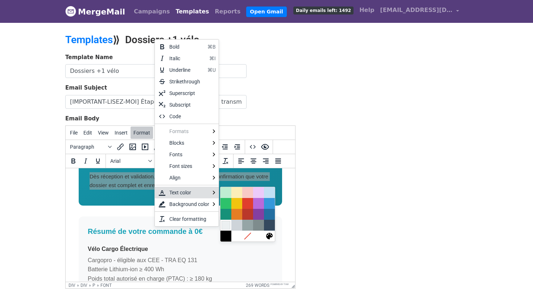
click at [229, 227] on div at bounding box center [226, 225] width 9 height 9
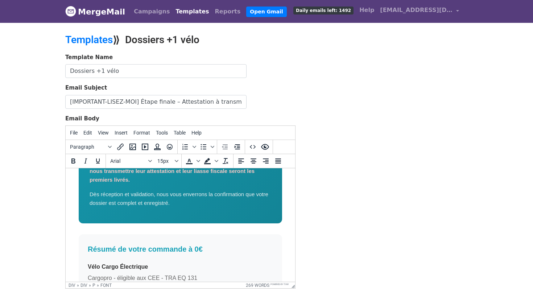
scroll to position [377, 0]
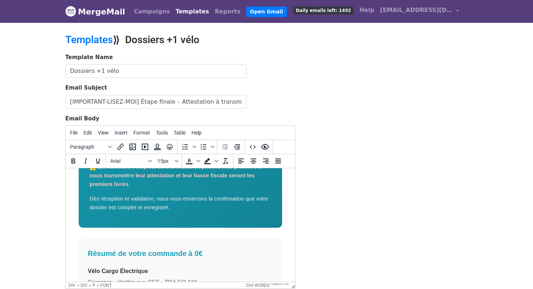
click at [160, 181] on font "Les dossiers complets seront traités en priorité : les premiers à nous transmet…" at bounding box center [176, 176] width 172 height 24
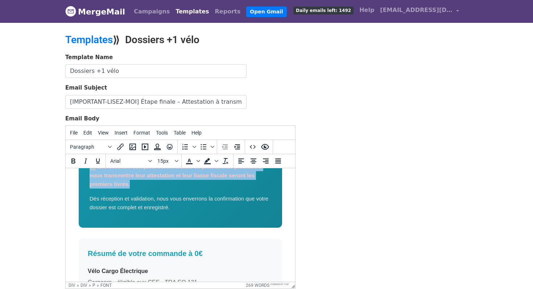
click at [160, 181] on font "Les dossiers complets seront traités en priorité : les premiers à nous transmet…" at bounding box center [176, 176] width 172 height 24
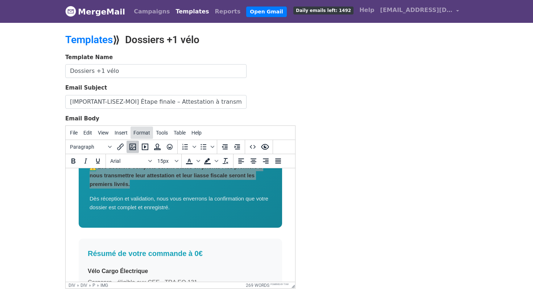
click at [146, 133] on span "Format" at bounding box center [142, 133] width 17 height 6
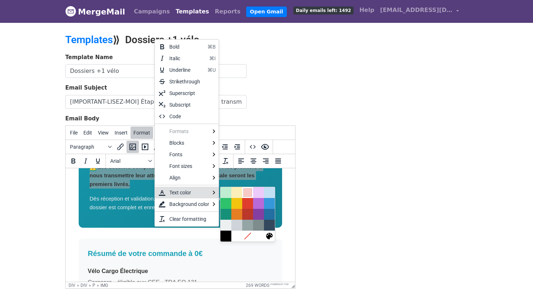
click at [246, 192] on div at bounding box center [247, 192] width 9 height 9
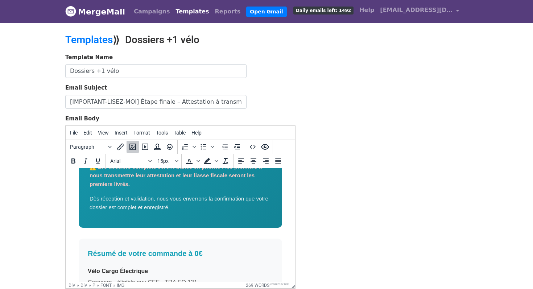
click at [329, 197] on div "Template Name Dossiers +1 vélo Email Subject [IMPORTANT-LISEZ-MOI] Étape finale…" at bounding box center [267, 180] width 414 height 255
click at [282, 200] on div "Commande confirmée ! Suite à la signature de votre devis à 0 € confirmant votre…" at bounding box center [180, 99] width 218 height 603
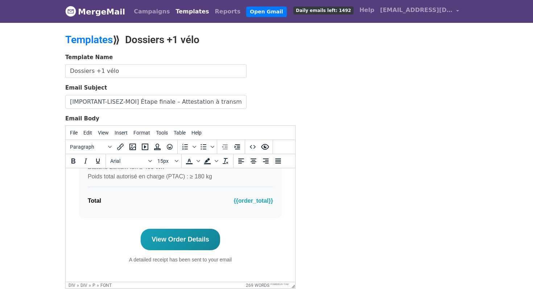
scroll to position [78, 0]
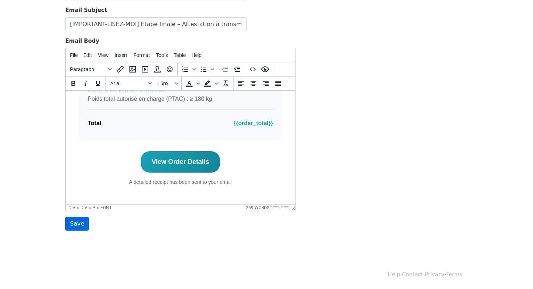
click at [73, 225] on input "Save" at bounding box center [77, 224] width 24 height 14
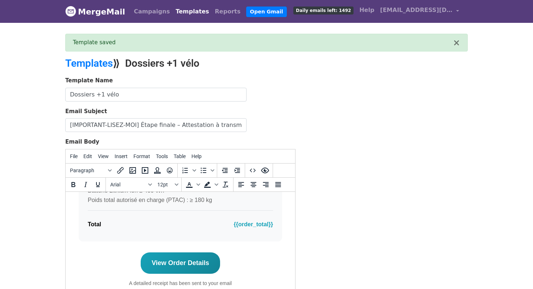
click at [173, 7] on link "Templates" at bounding box center [192, 11] width 39 height 15
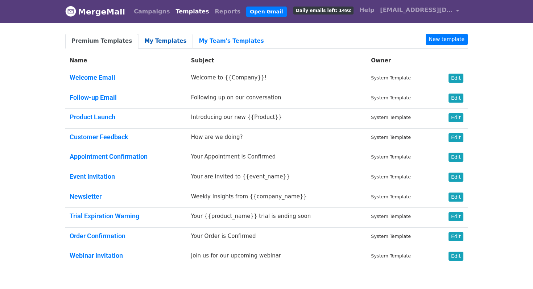
click at [155, 44] on link "My Templates" at bounding box center [165, 41] width 54 height 15
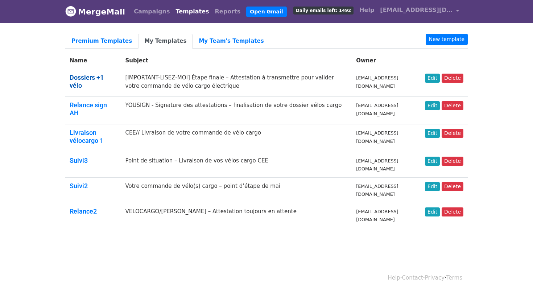
click at [104, 78] on link "Dossiers +1 vélo" at bounding box center [87, 82] width 34 height 16
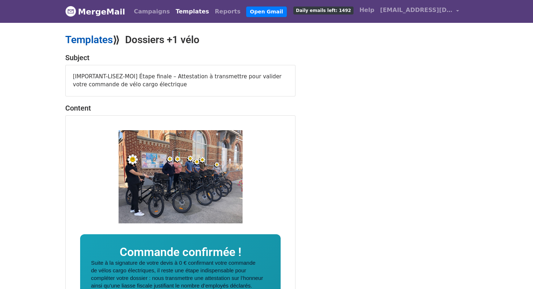
click at [93, 45] on link "Templates" at bounding box center [89, 40] width 48 height 12
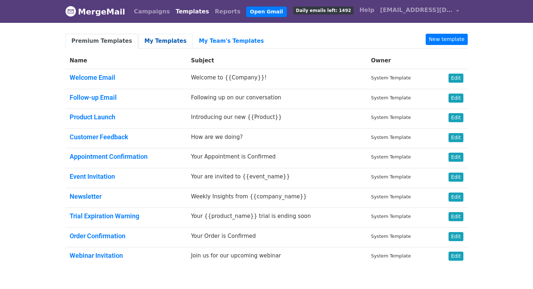
click at [161, 41] on link "My Templates" at bounding box center [165, 41] width 54 height 15
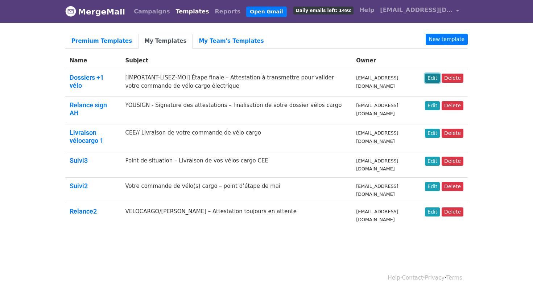
click at [430, 78] on link "Edit" at bounding box center [432, 78] width 15 height 9
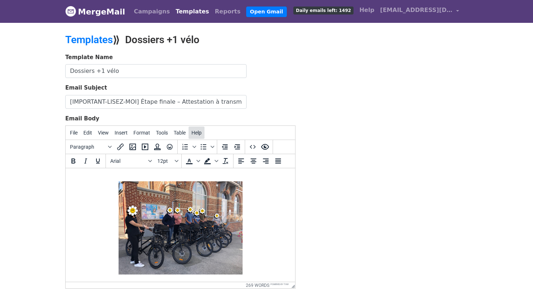
click at [197, 128] on button "Help" at bounding box center [197, 133] width 16 height 12
click at [212, 147] on div "Help" at bounding box center [211, 146] width 10 height 9
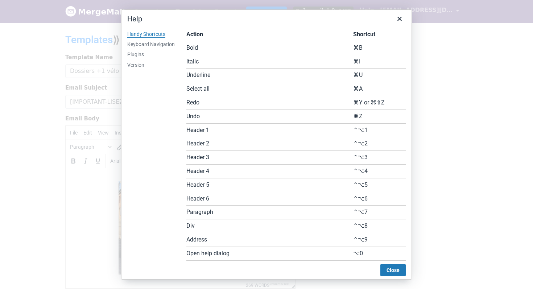
click at [141, 57] on div "Plugins" at bounding box center [135, 54] width 17 height 7
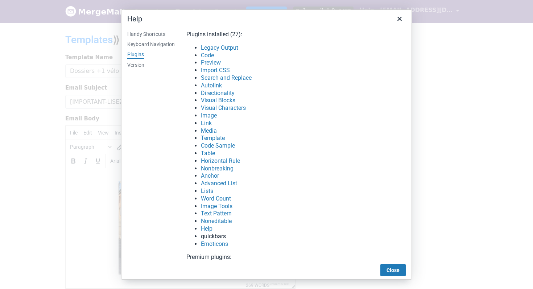
click at [148, 43] on div "Keyboard Navigation" at bounding box center [151, 44] width 48 height 7
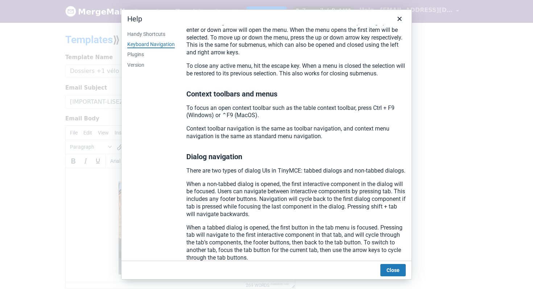
scroll to position [434, 0]
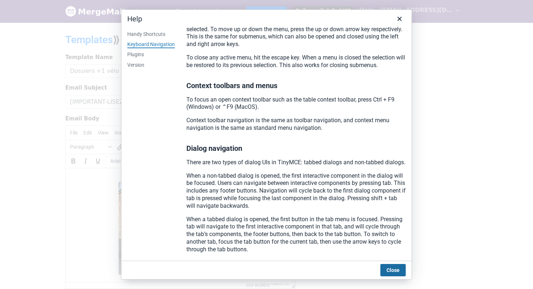
click at [391, 270] on button "Close" at bounding box center [393, 270] width 25 height 12
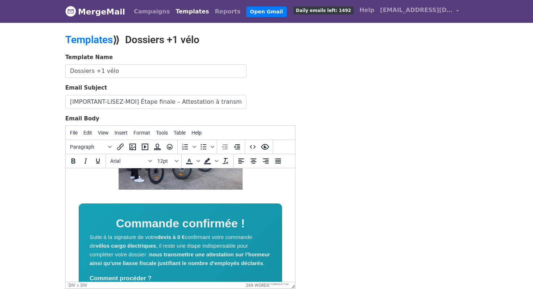
scroll to position [83, 0]
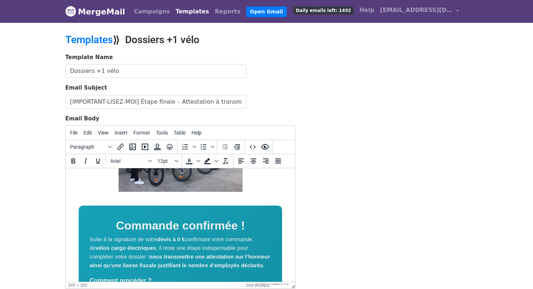
click at [251, 227] on h1 "Commande confirmée !" at bounding box center [181, 226] width 182 height 19
click at [90, 238] on font "Suite à la signature de votre devis à 0 € confirmant votre commande de vélos ca…" at bounding box center [180, 252] width 181 height 32
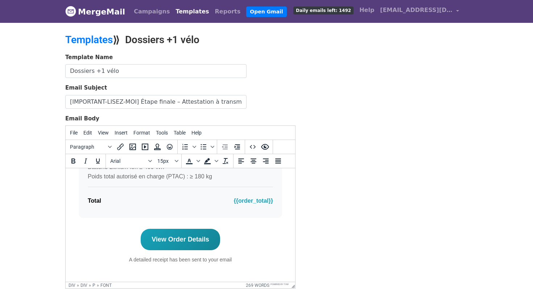
scroll to position [78, 0]
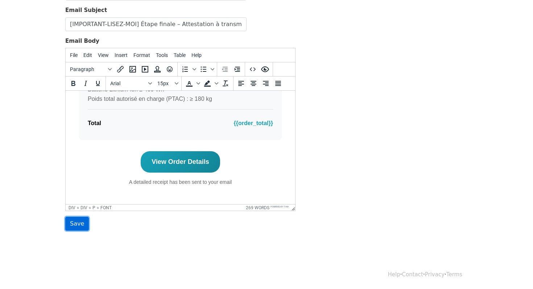
click at [73, 224] on input "Save" at bounding box center [77, 224] width 24 height 14
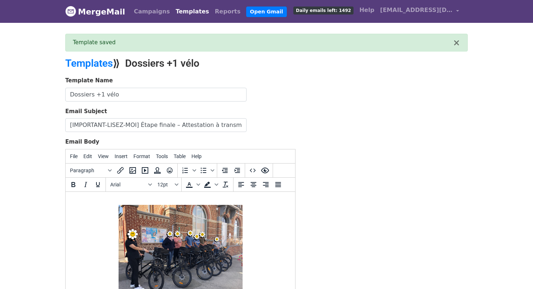
click at [99, 10] on link "MergeMail" at bounding box center [95, 11] width 60 height 15
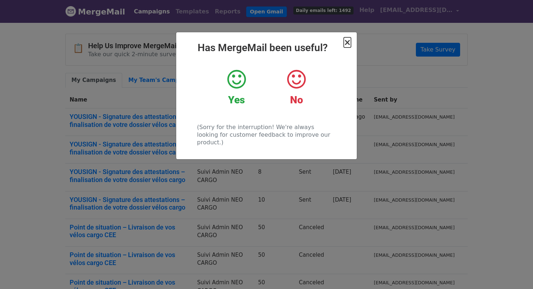
click at [347, 41] on span "×" at bounding box center [347, 42] width 7 height 10
